Goal: Consume media (video, audio)

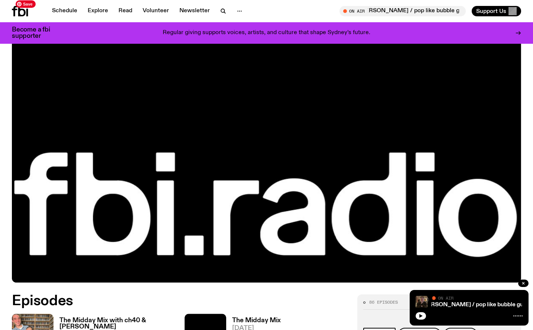
scroll to position [189, 0]
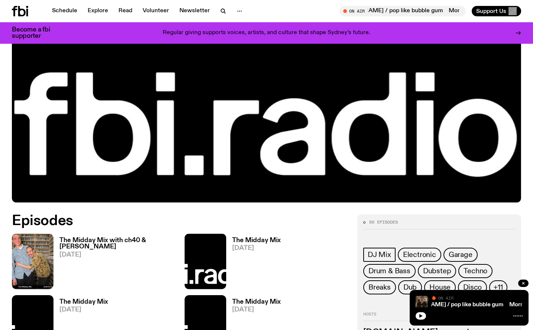
click at [251, 239] on h3 "The Midday Mix" at bounding box center [256, 241] width 49 height 6
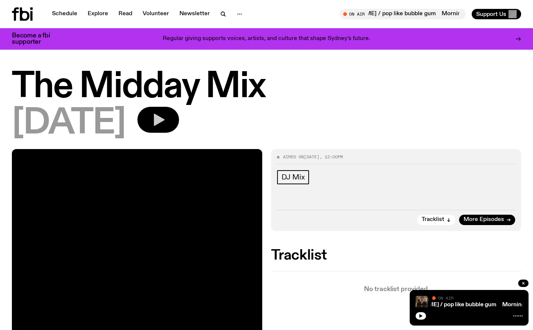
click at [164, 118] on icon "button" at bounding box center [159, 120] width 11 height 12
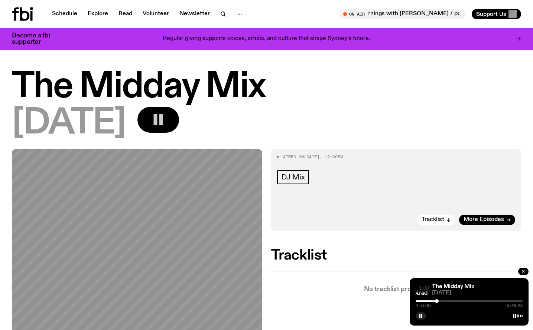
click at [21, 13] on icon at bounding box center [25, 13] width 10 height 13
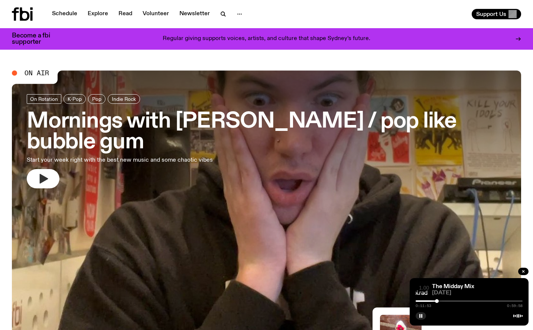
click at [45, 177] on icon "button" at bounding box center [44, 179] width 9 height 10
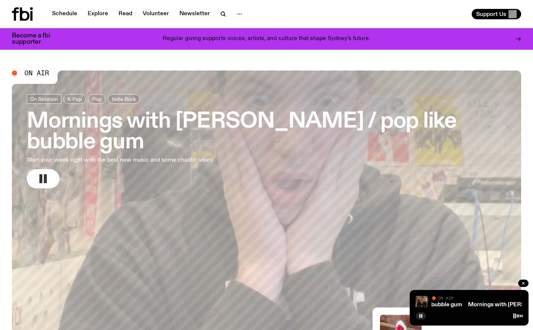
click at [44, 178] on rect "button" at bounding box center [45, 178] width 3 height 9
